Goal: Task Accomplishment & Management: Manage account settings

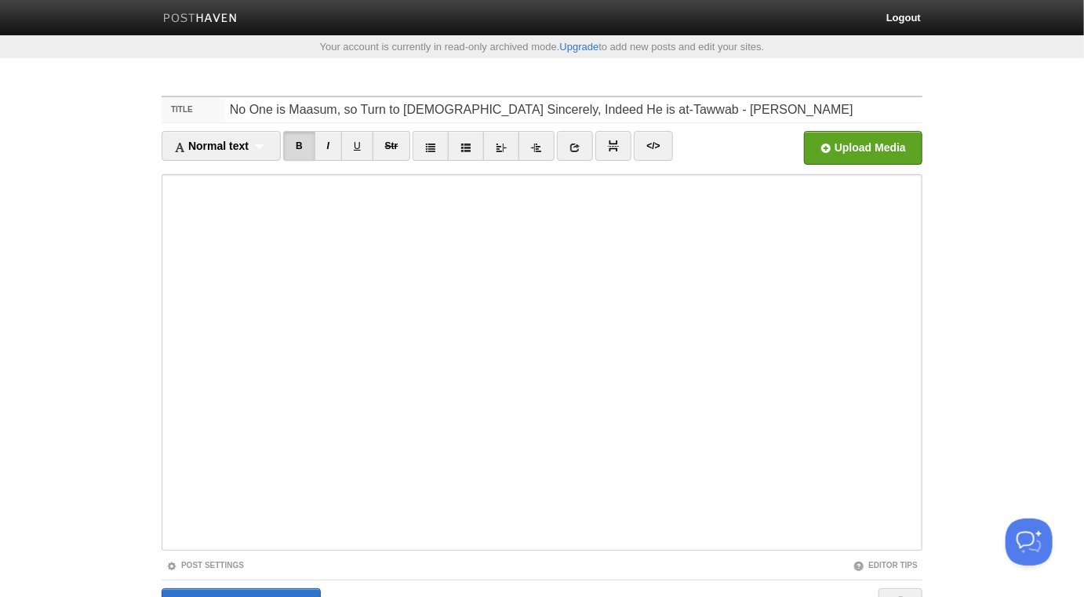
click at [233, 497] on div "Post Settings" at bounding box center [352, 565] width 381 height 13
click at [234, 497] on link "Post Settings" at bounding box center [205, 565] width 78 height 9
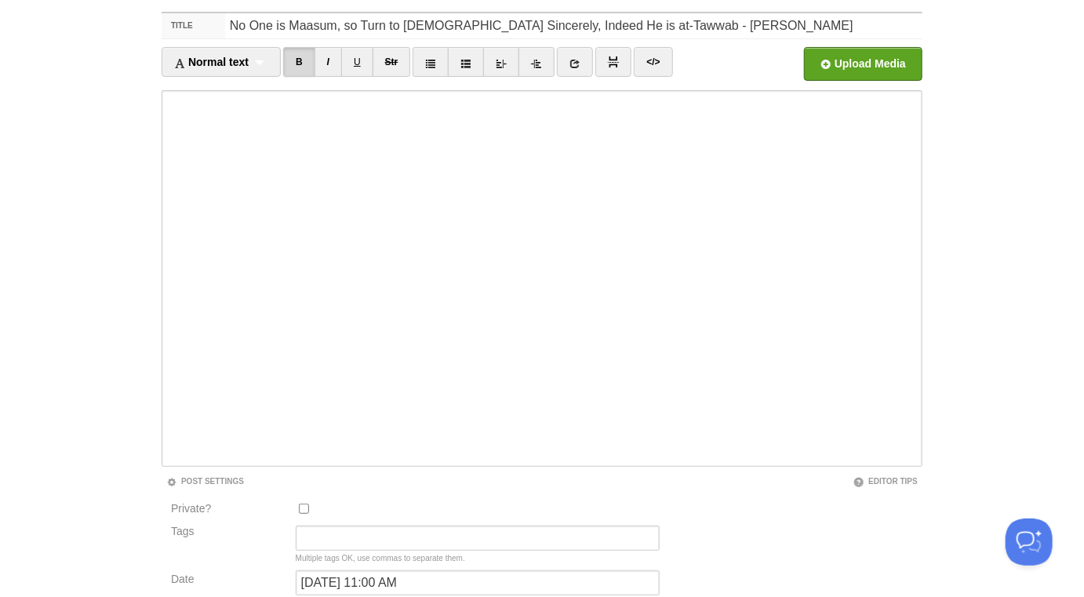
scroll to position [219, 0]
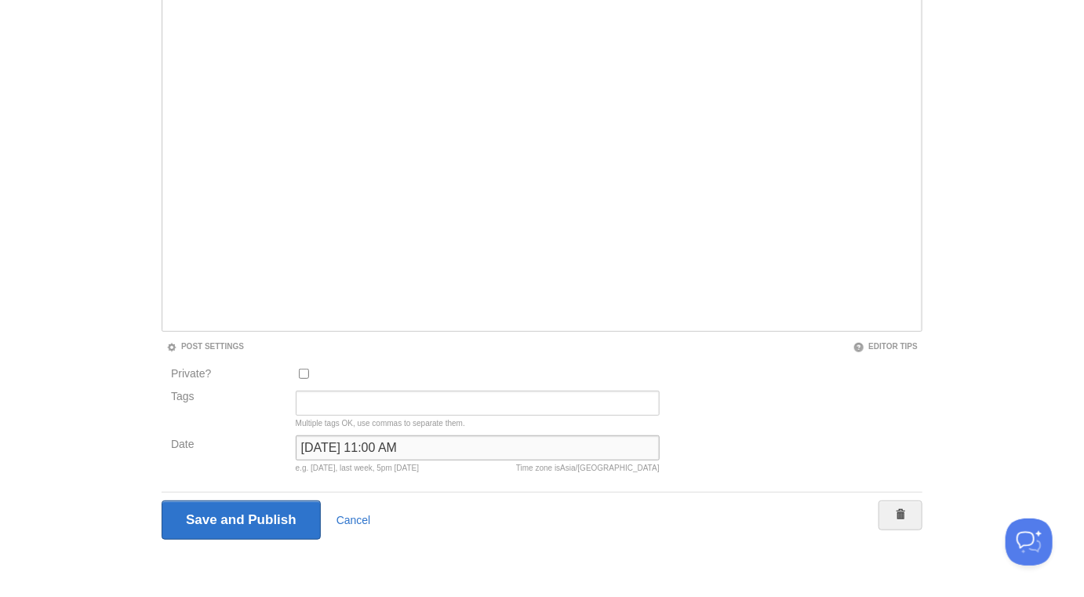
click at [365, 450] on input "January 16, 2025 at 11:00 AM" at bounding box center [478, 447] width 364 height 25
type input "now"
click at [162, 497] on input "Save and Publish" at bounding box center [241, 520] width 159 height 39
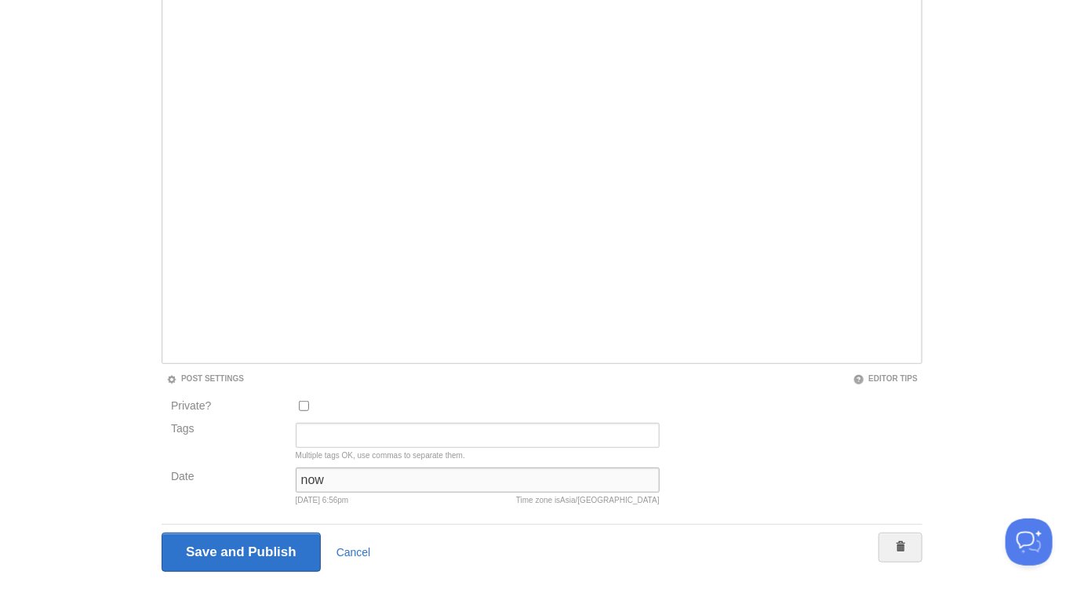
scroll to position [82, 0]
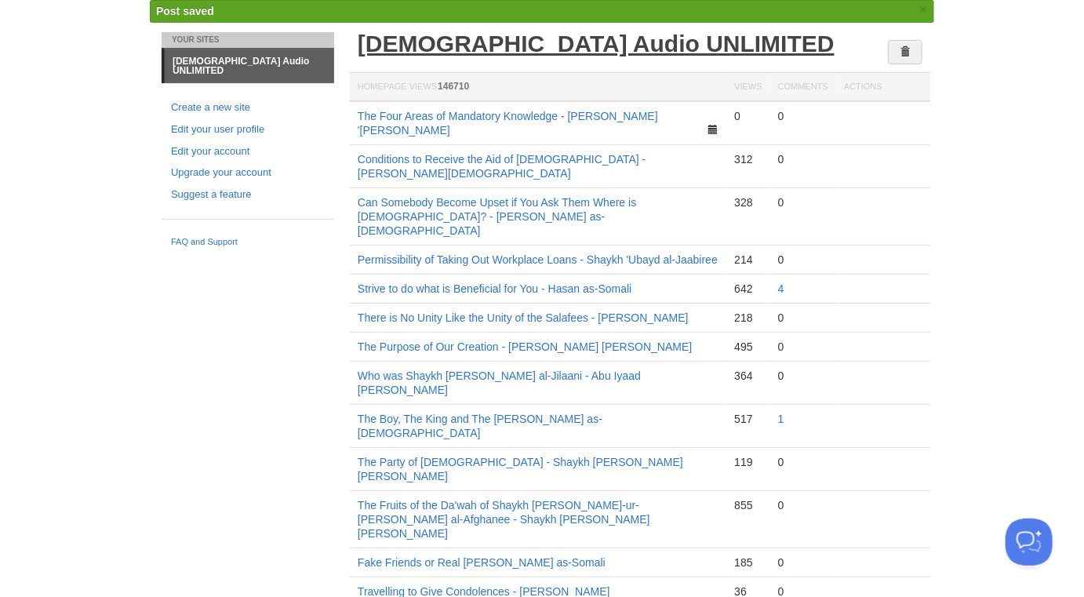
click at [503, 47] on link "[DEMOGRAPHIC_DATA] Audio UNLIMITED" at bounding box center [596, 44] width 477 height 26
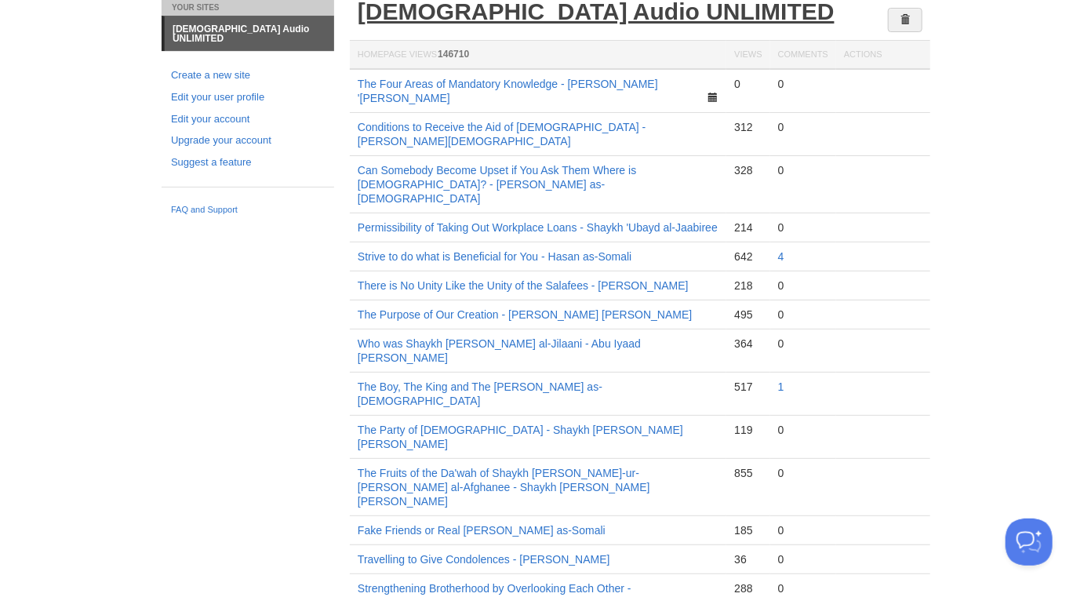
click at [541, 11] on link "[DEMOGRAPHIC_DATA] Audio UNLIMITED" at bounding box center [596, 11] width 477 height 26
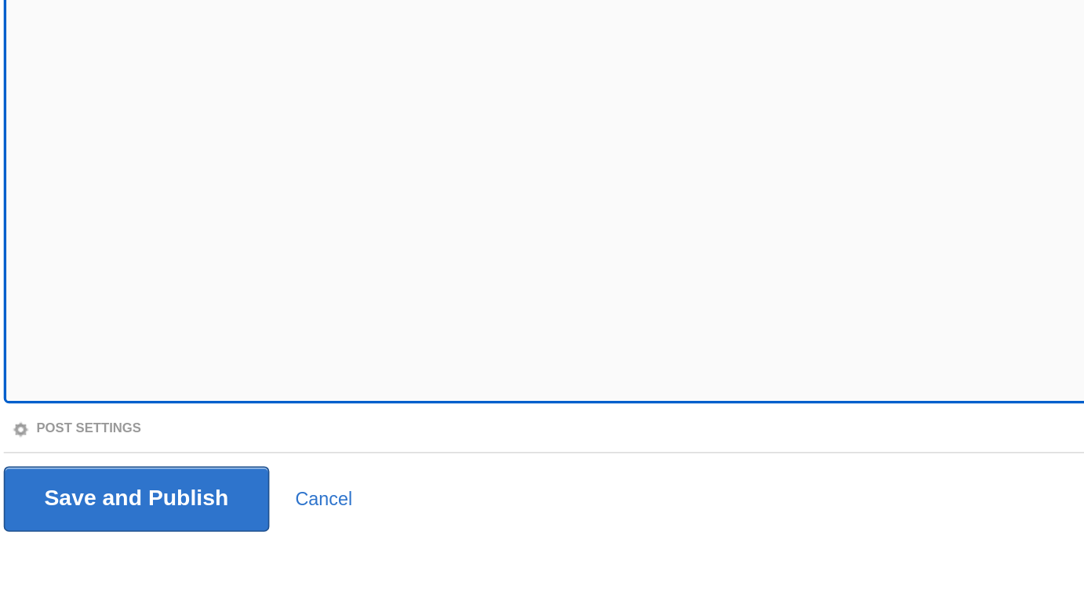
scroll to position [88, 0]
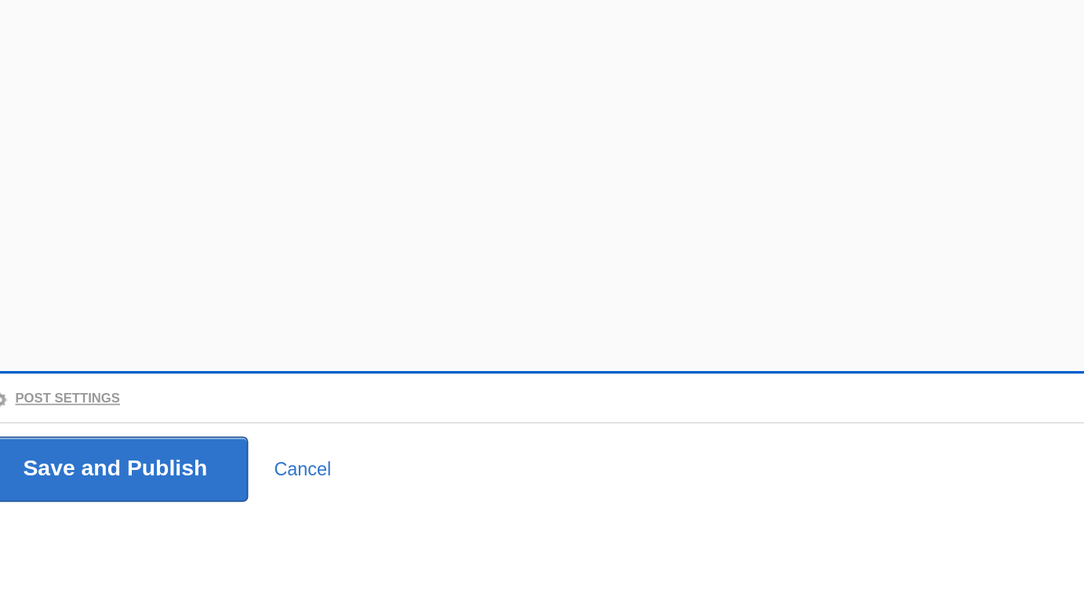
click at [236, 476] on link "Post Settings" at bounding box center [205, 477] width 78 height 9
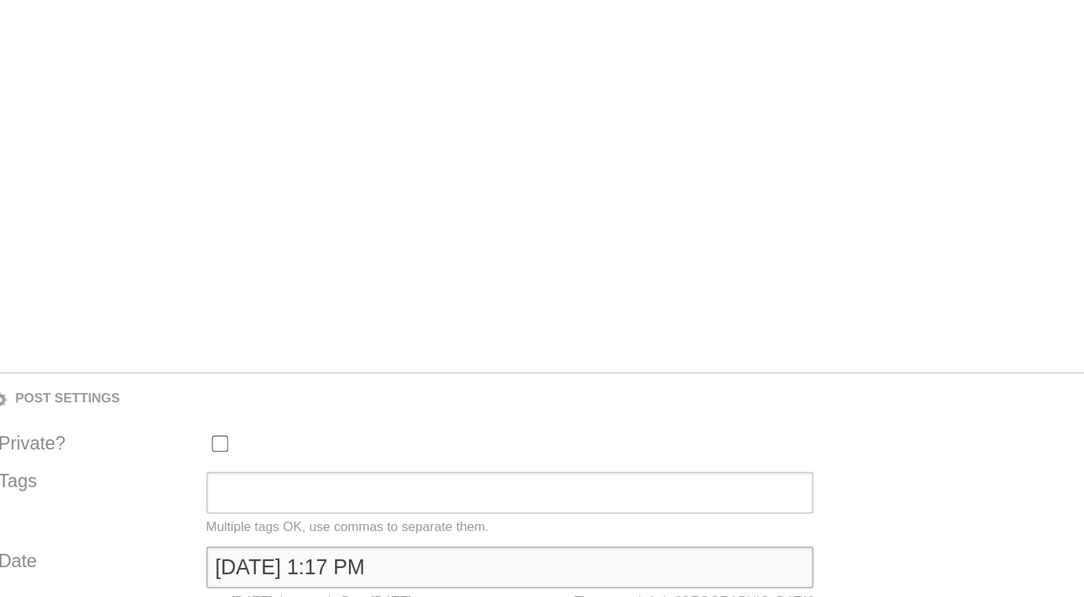
click at [364, 572] on input "September 1, 2022 at 1:17 PM" at bounding box center [478, 578] width 364 height 25
type input "now"
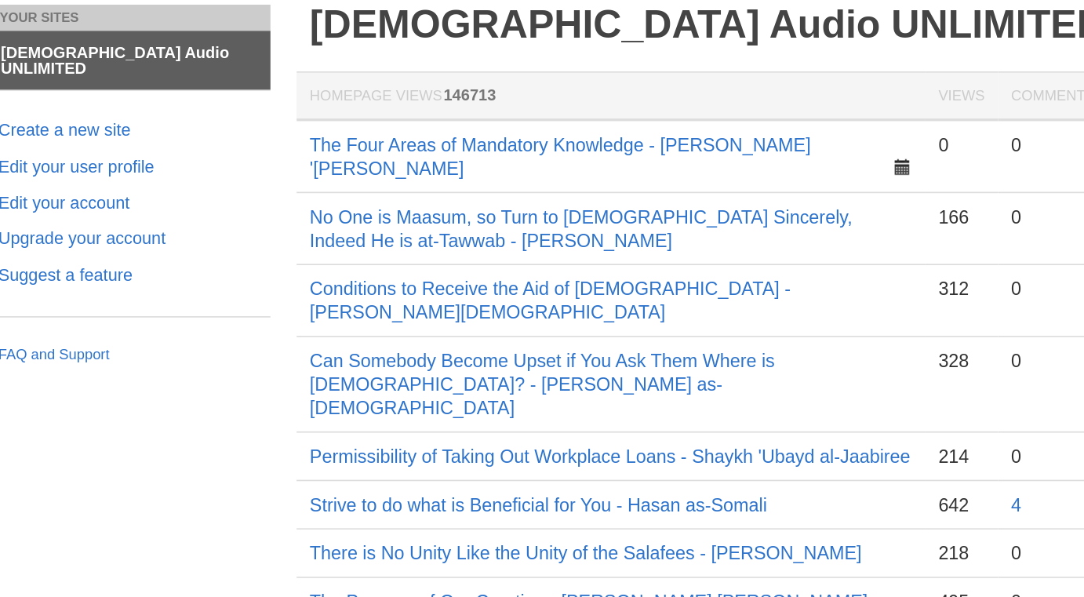
scroll to position [70, 0]
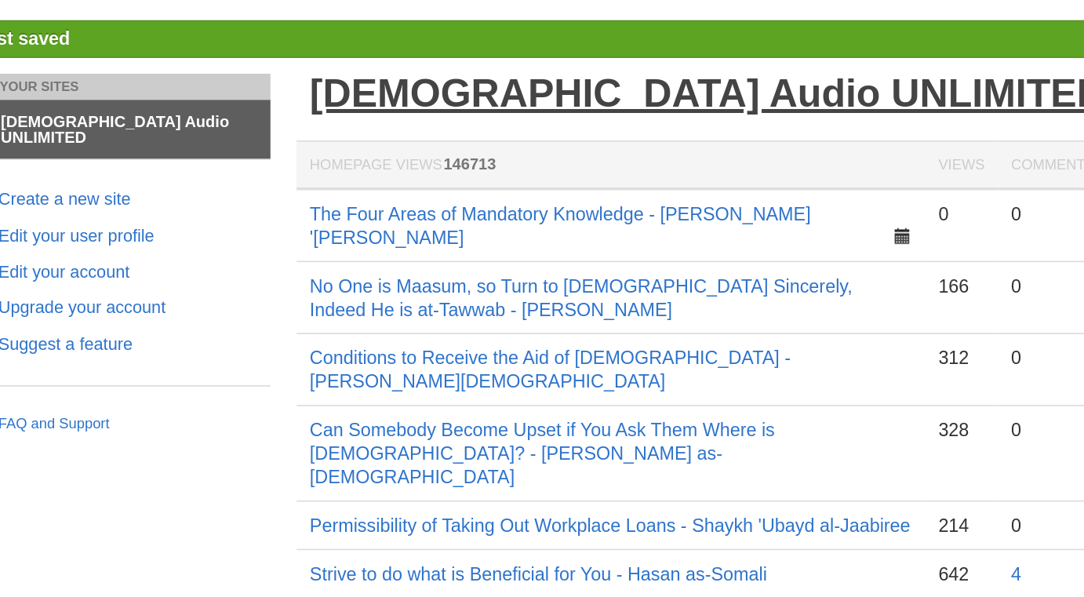
click at [515, 56] on link "[DEMOGRAPHIC_DATA] Audio UNLIMITED" at bounding box center [596, 55] width 477 height 26
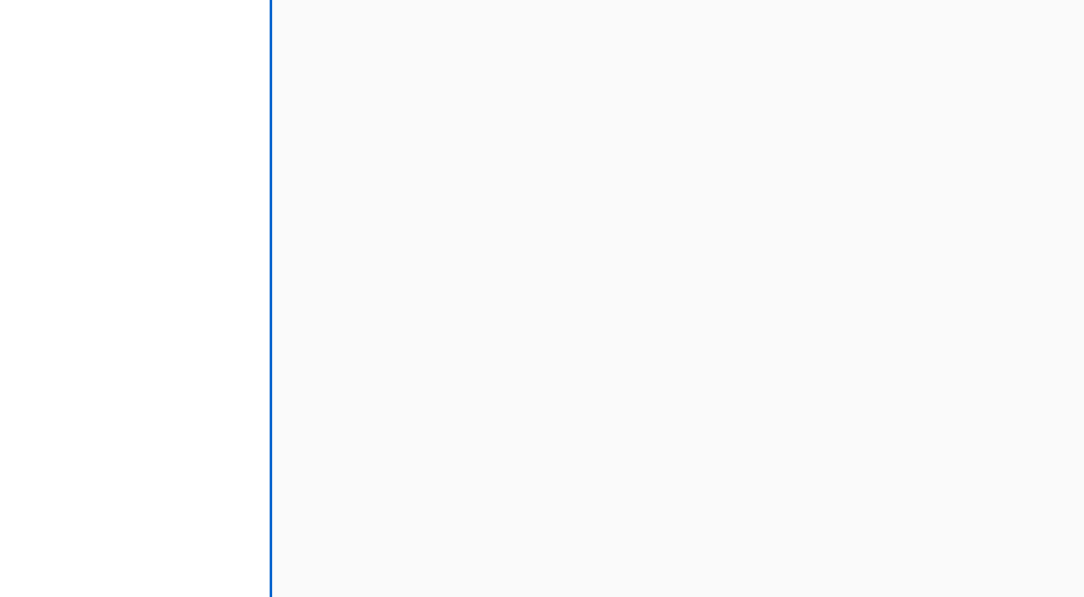
scroll to position [88, 0]
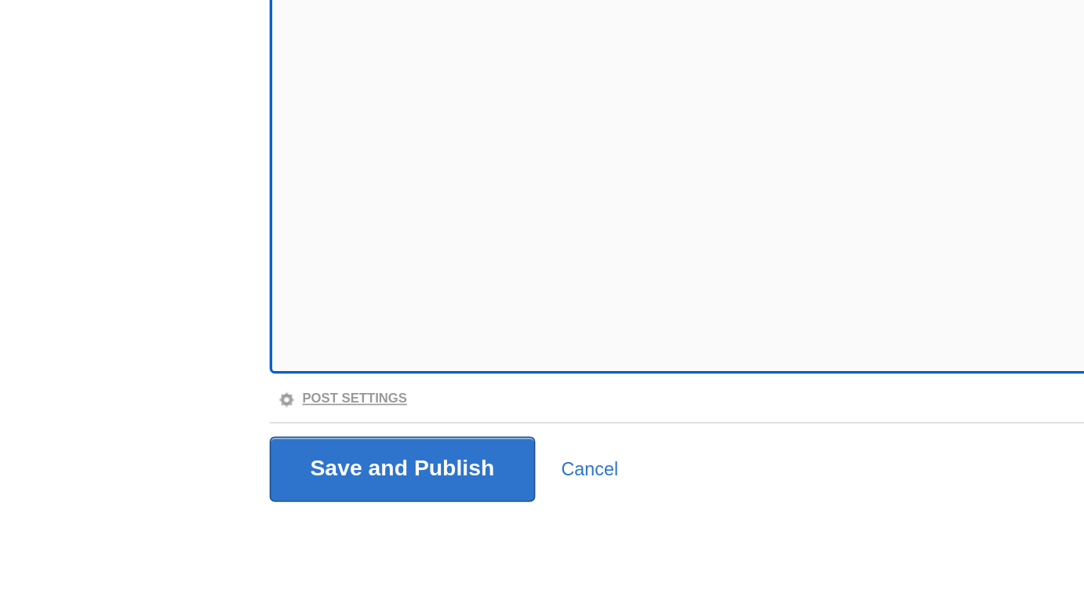
click at [222, 473] on link "Post Settings" at bounding box center [205, 477] width 78 height 9
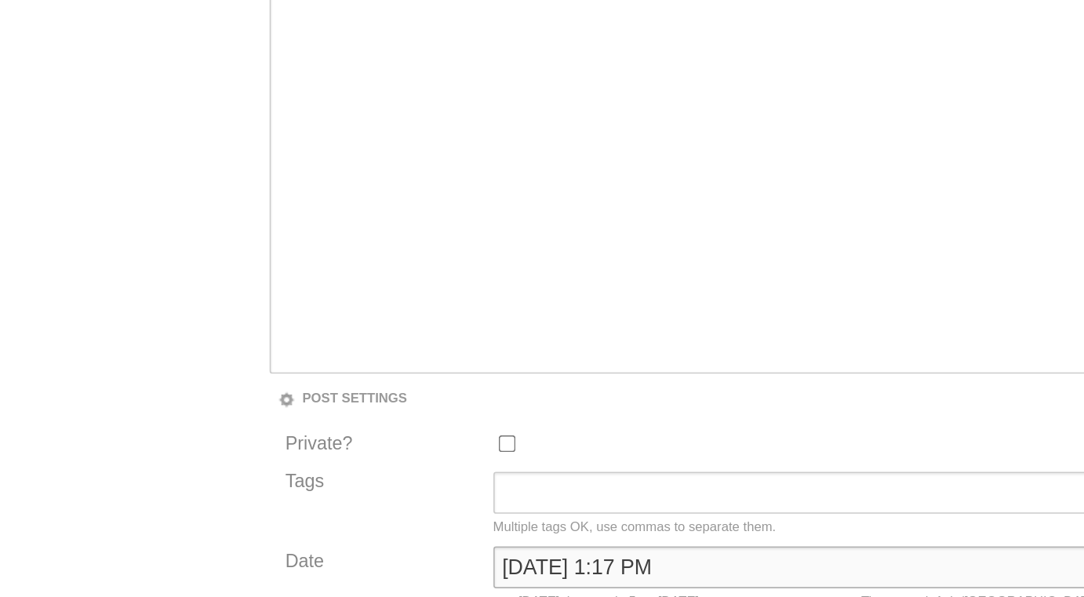
click at [331, 577] on input "September 1, 2022 at 1:17 PM" at bounding box center [478, 578] width 364 height 25
type input "now"
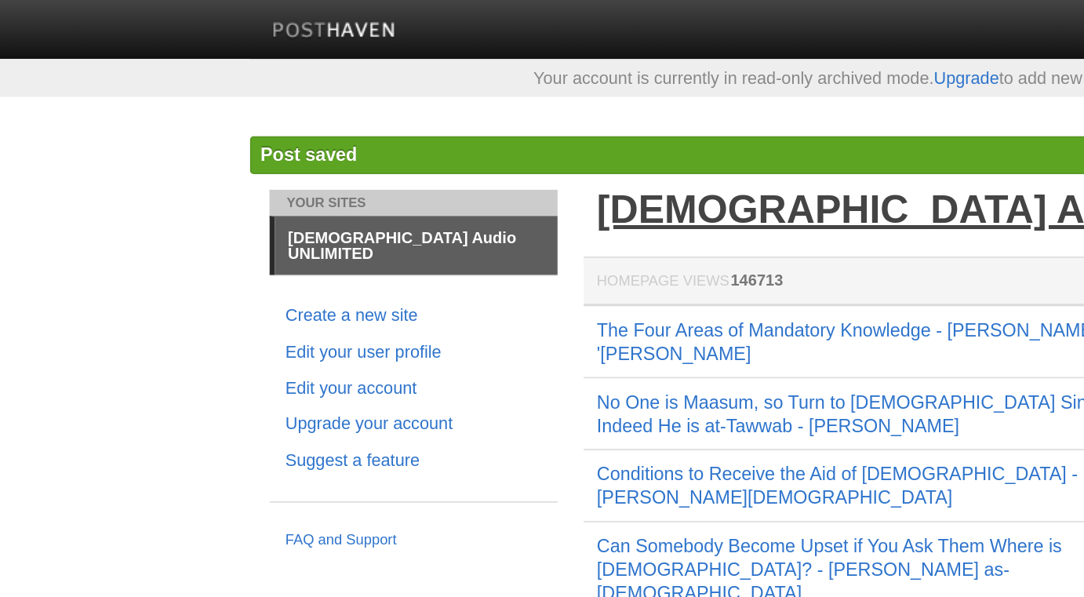
click at [462, 131] on link "[DEMOGRAPHIC_DATA] Audio UNLIMITED" at bounding box center [596, 125] width 477 height 26
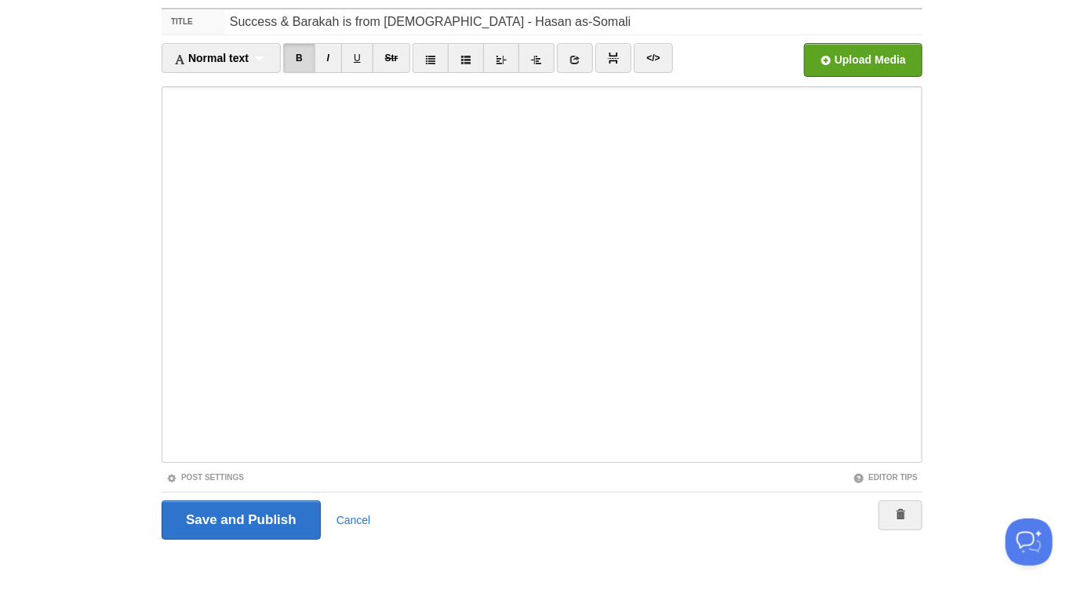
click at [228, 481] on div "Post Settings" at bounding box center [352, 477] width 381 height 13
click at [228, 476] on link "Post Settings" at bounding box center [205, 477] width 78 height 9
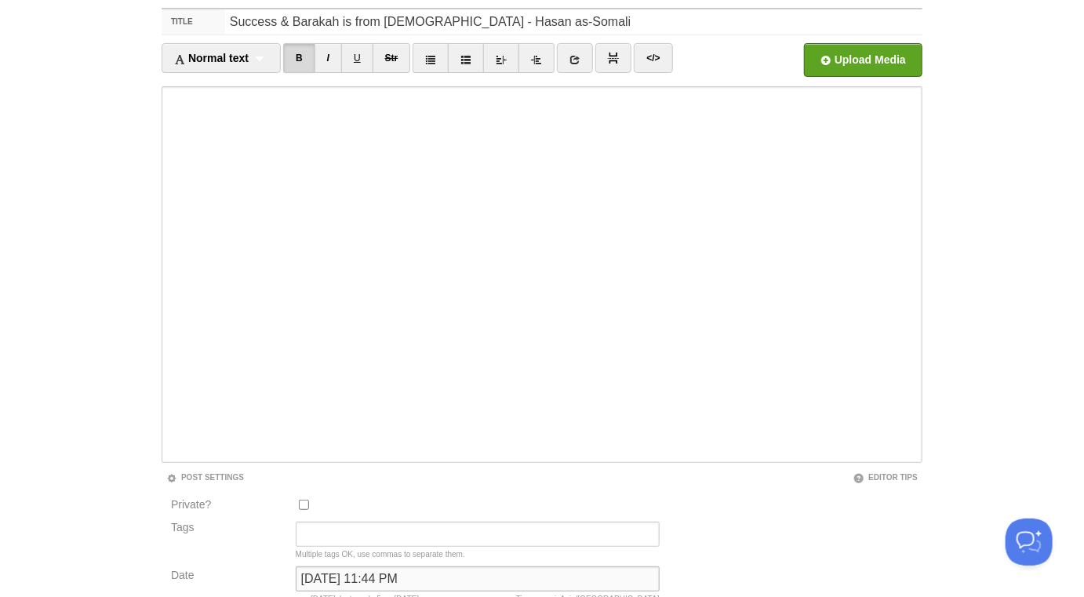
click at [359, 573] on input "August 30, 2022 at 11:44 PM" at bounding box center [478, 578] width 364 height 25
type input "now"
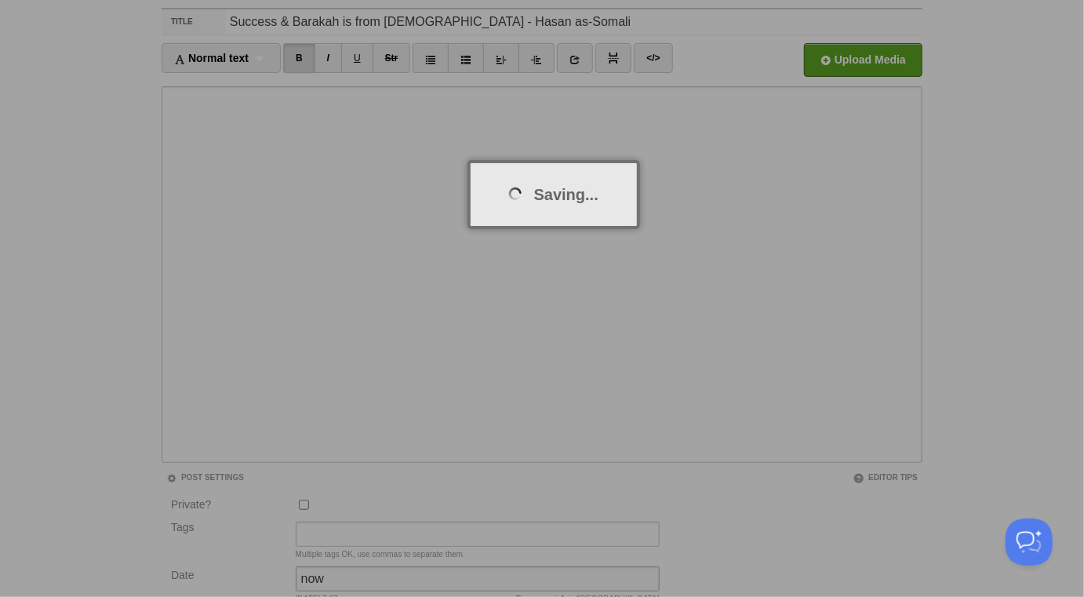
scroll to position [82, 0]
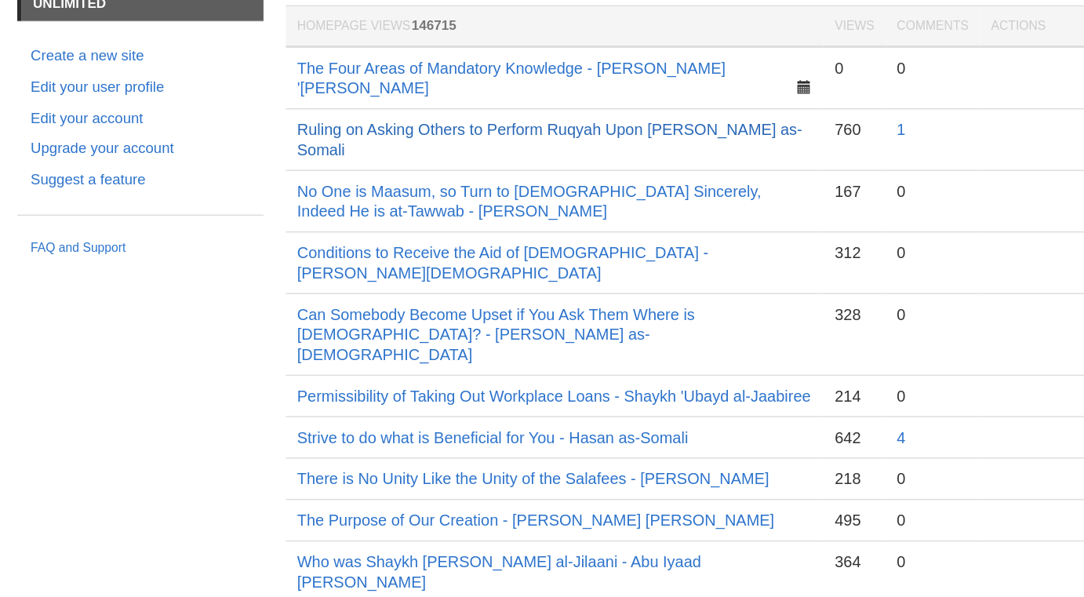
click at [498, 153] on link "Ruling on Asking Others to Perform Ruqyah Upon [PERSON_NAME] as-Somali" at bounding box center [535, 166] width 354 height 27
click at [497, 196] on link "No One is Maasum, so Turn to [DEMOGRAPHIC_DATA] Sincerely, Indeed He is at-Taww…" at bounding box center [521, 209] width 326 height 27
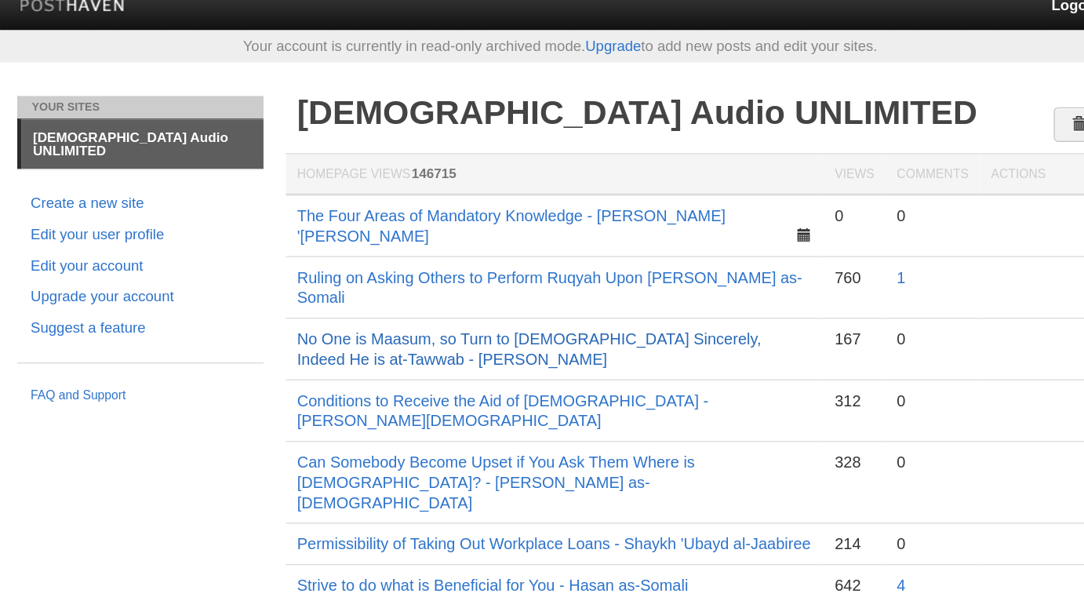
scroll to position [0, 0]
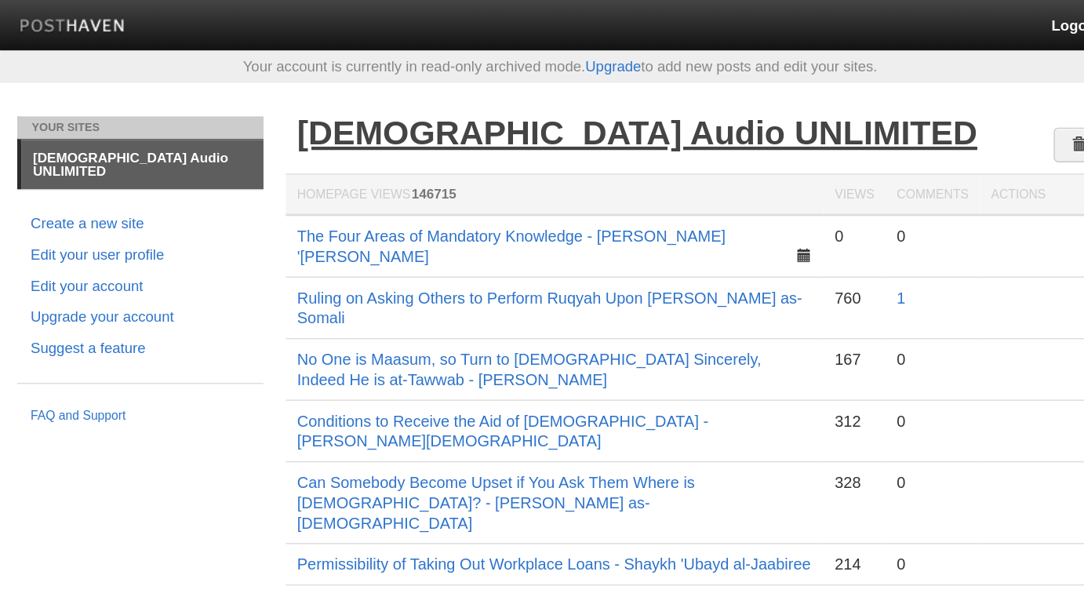
click at [573, 96] on link "[DEMOGRAPHIC_DATA] Audio UNLIMITED" at bounding box center [596, 93] width 477 height 26
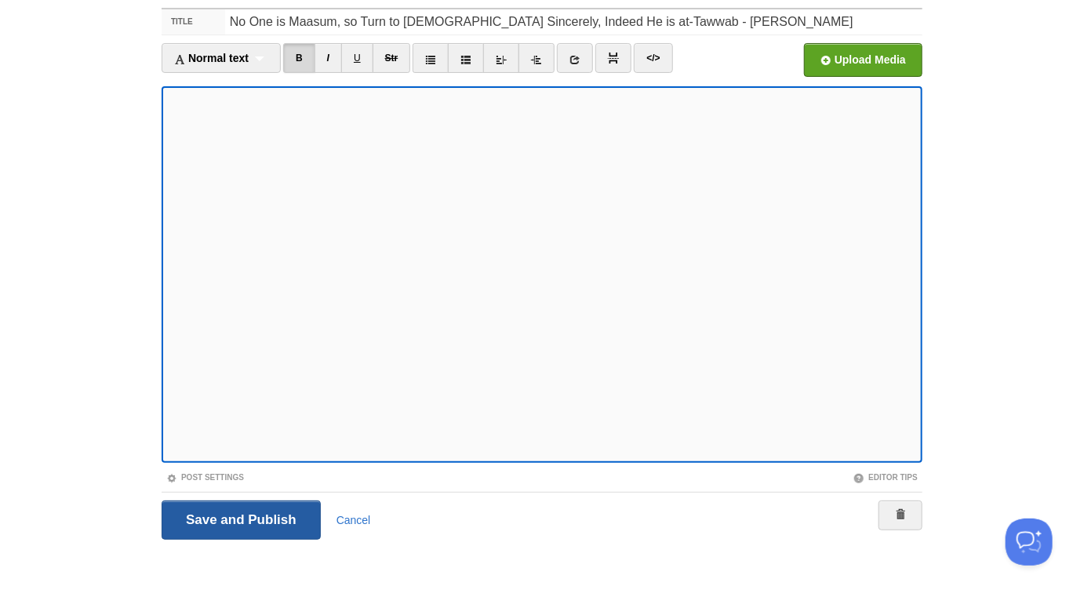
click at [289, 528] on input "Save and Publish" at bounding box center [241, 520] width 159 height 39
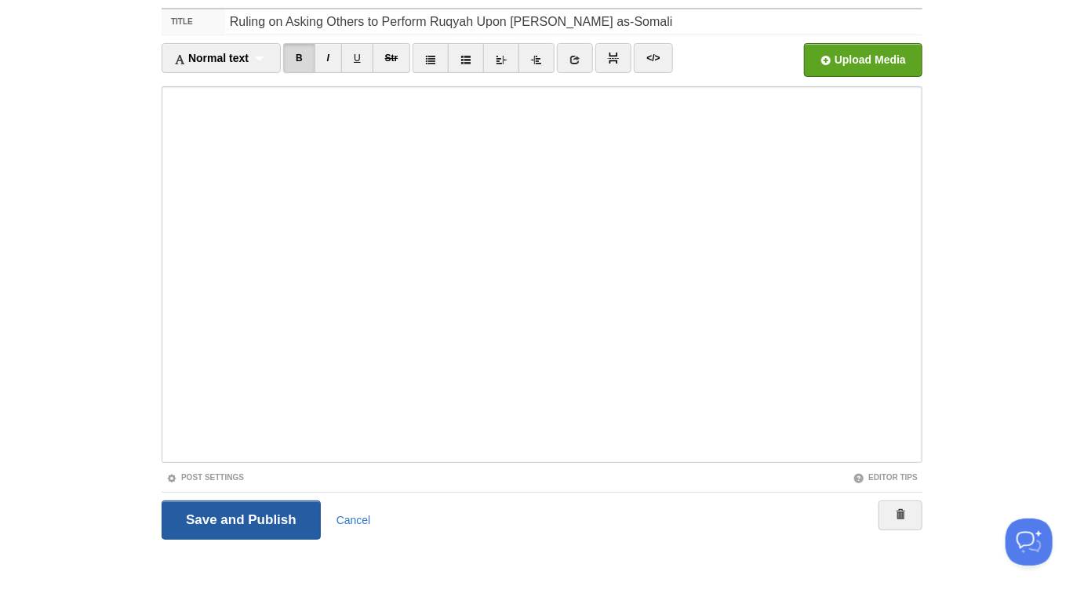
click at [257, 521] on input "Save and Publish" at bounding box center [241, 520] width 159 height 39
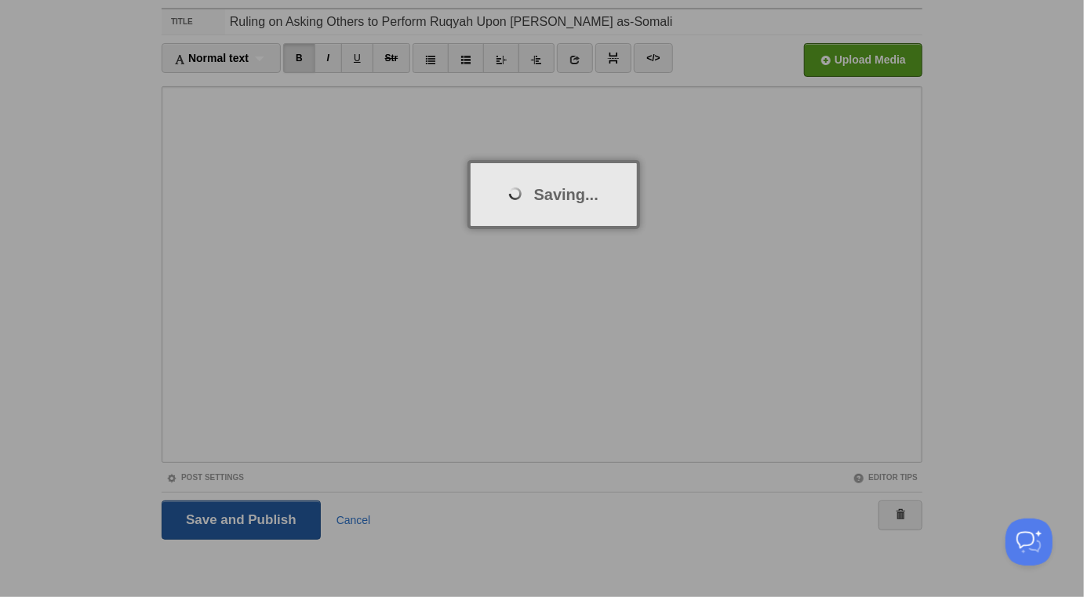
scroll to position [82, 0]
